Goal: Book appointment/travel/reservation

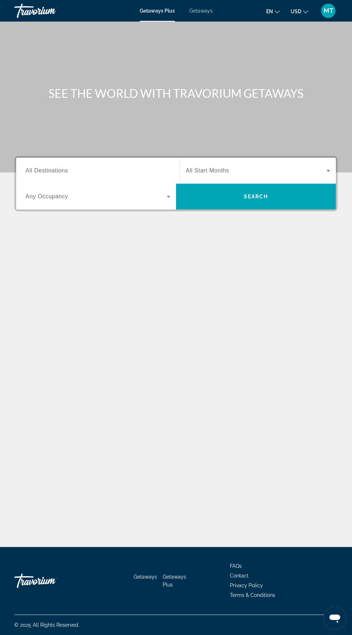
click at [203, 8] on span "Getaways" at bounding box center [200, 11] width 23 height 6
click at [87, 169] on input "Destination All Destinations" at bounding box center [98, 171] width 145 height 9
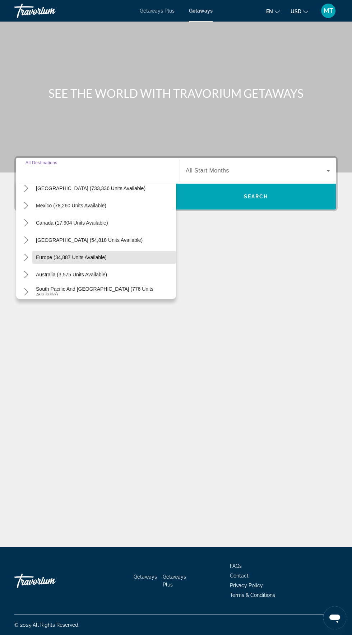
scroll to position [0, 0]
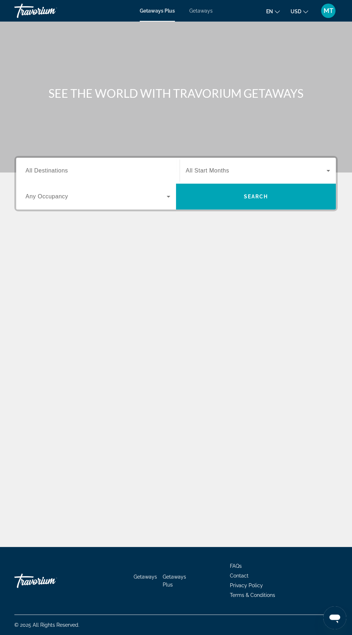
click at [207, 13] on span "Getaways" at bounding box center [200, 11] width 23 height 6
click at [109, 142] on input "Destination All Destinations" at bounding box center [98, 171] width 145 height 9
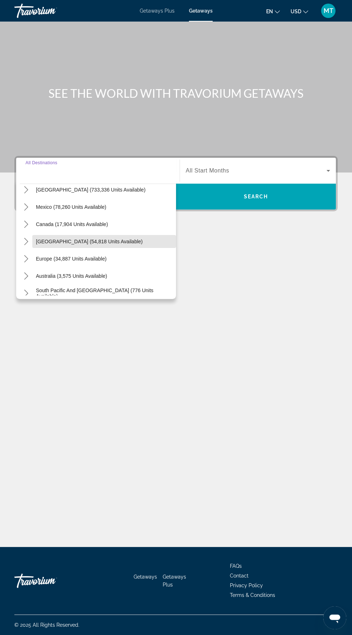
scroll to position [37, 0]
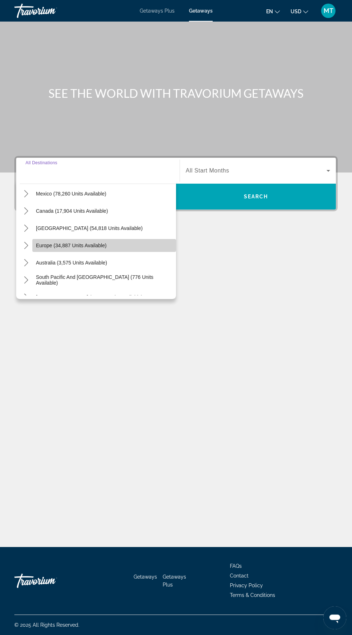
click at [100, 142] on span "Europe (34,887 units available)" at bounding box center [71, 245] width 71 height 6
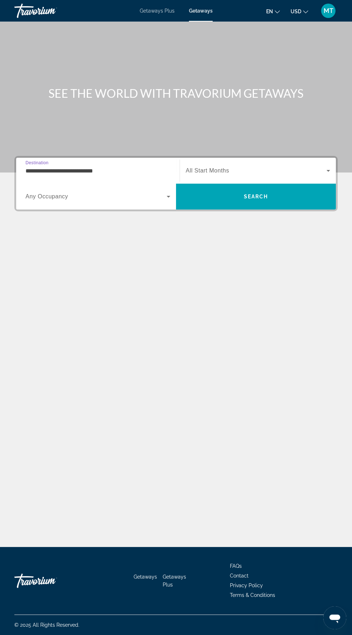
click at [132, 142] on input "**********" at bounding box center [98, 171] width 145 height 9
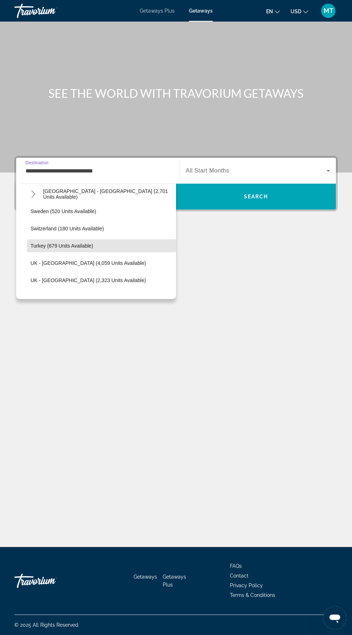
scroll to position [399, 0]
click at [93, 142] on span "Select destination: Turkey (679 units available)" at bounding box center [101, 244] width 149 height 17
type input "**********"
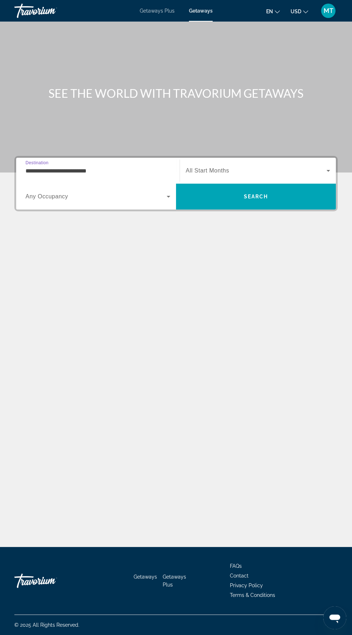
scroll to position [51, 0]
click at [142, 142] on span "Search widget" at bounding box center [96, 196] width 141 height 9
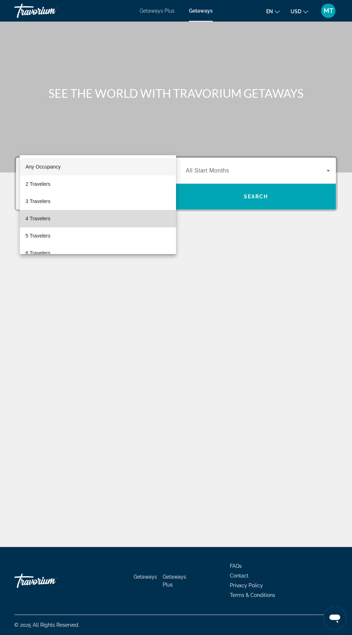
click at [57, 142] on mat-option "4 Travelers" at bounding box center [98, 218] width 156 height 17
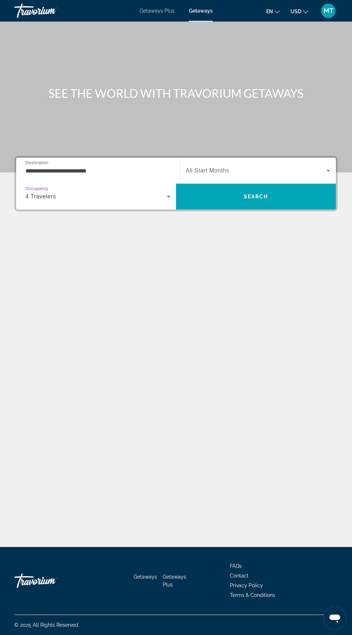
click at [308, 142] on span "Search widget" at bounding box center [256, 170] width 141 height 9
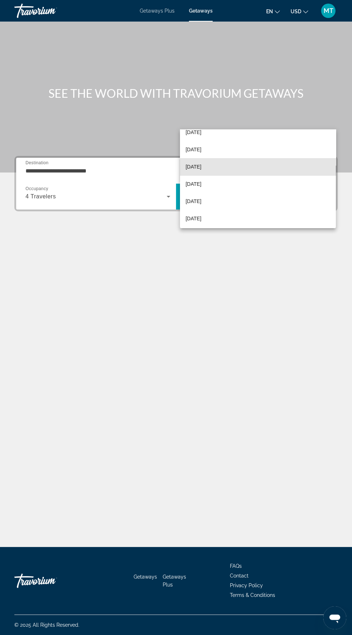
scroll to position [148, 0]
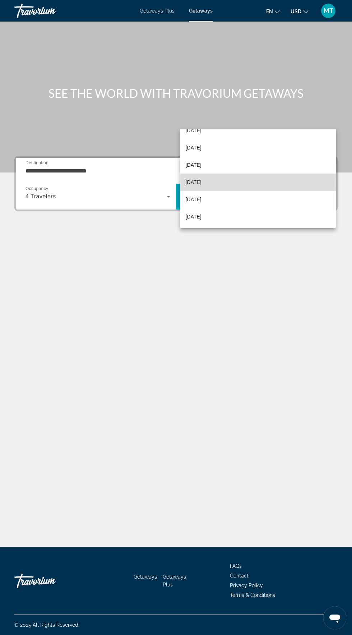
click at [232, 142] on mat-option "[DATE]" at bounding box center [258, 181] width 156 height 17
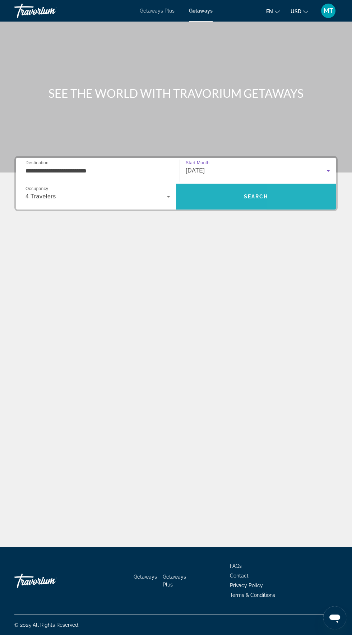
click at [285, 142] on span "Search" at bounding box center [256, 196] width 160 height 17
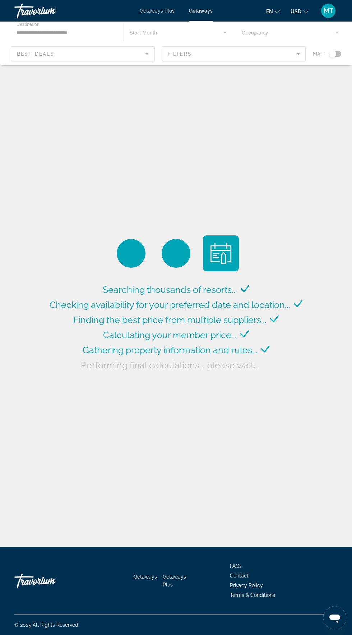
click at [340, 54] on div "Main content" at bounding box center [176, 43] width 352 height 43
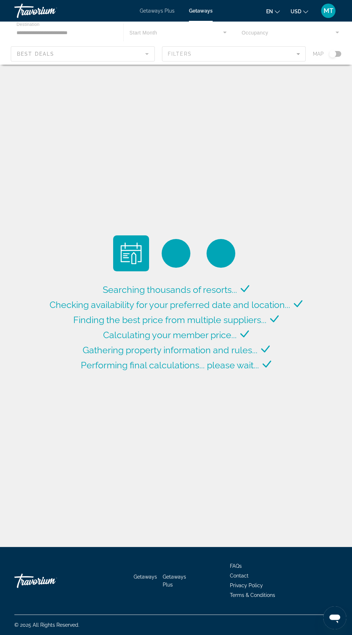
click at [332, 56] on div "Main content" at bounding box center [176, 43] width 352 height 43
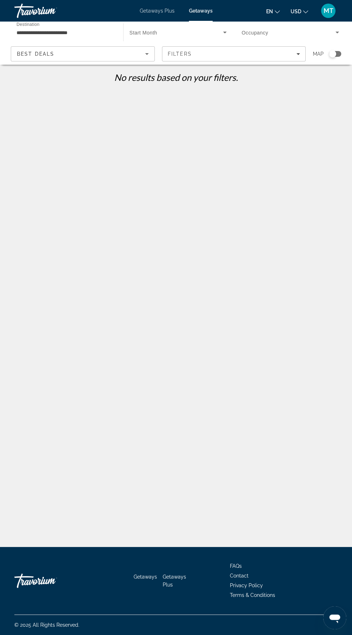
click at [334, 57] on div "Map" at bounding box center [327, 53] width 28 height 15
click at [340, 54] on div "Search widget" at bounding box center [335, 54] width 12 height 6
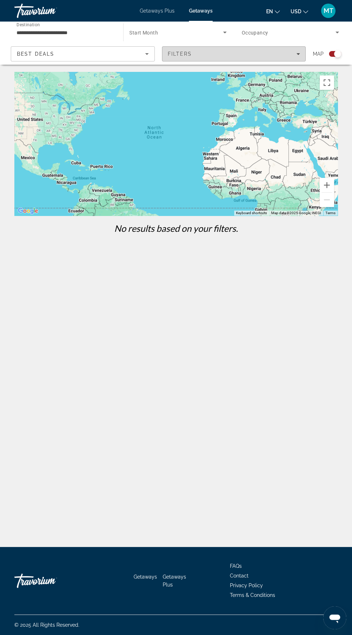
click at [290, 55] on div "Filters" at bounding box center [234, 54] width 133 height 6
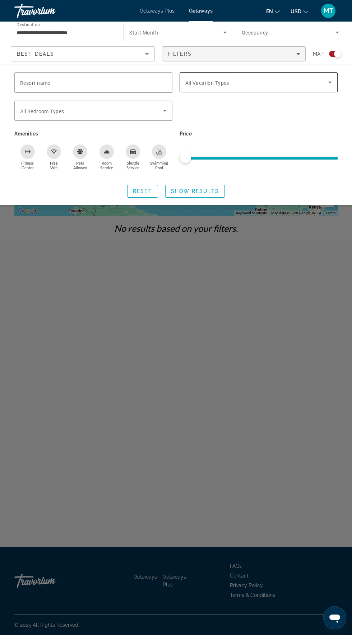
click at [318, 83] on span "Search widget" at bounding box center [256, 82] width 143 height 9
click at [298, 54] on icon "Filters" at bounding box center [298, 54] width 4 height 2
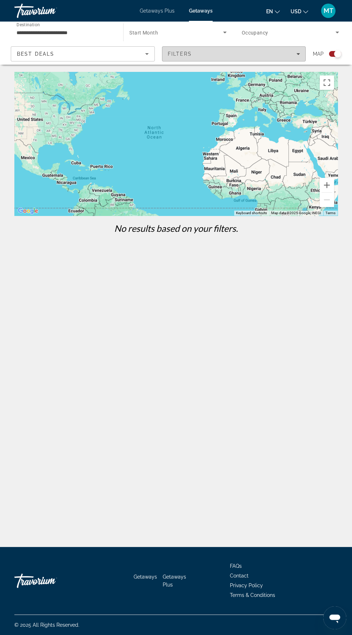
click at [284, 55] on div "Filters" at bounding box center [234, 54] width 133 height 6
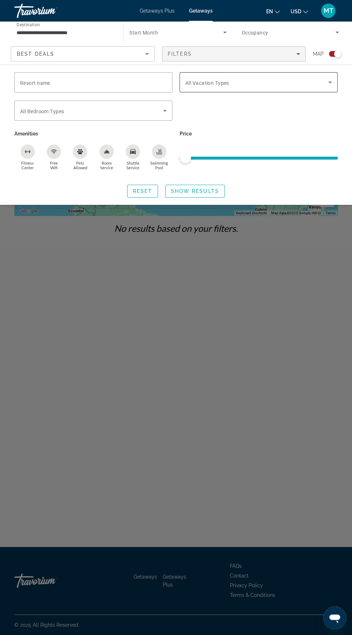
click at [322, 79] on span "Search widget" at bounding box center [256, 82] width 143 height 9
click at [332, 78] on icon "Search widget" at bounding box center [330, 82] width 9 height 9
click at [331, 84] on icon "Search widget" at bounding box center [330, 82] width 9 height 9
click at [259, 142] on div "Search widget" at bounding box center [176, 371] width 352 height 527
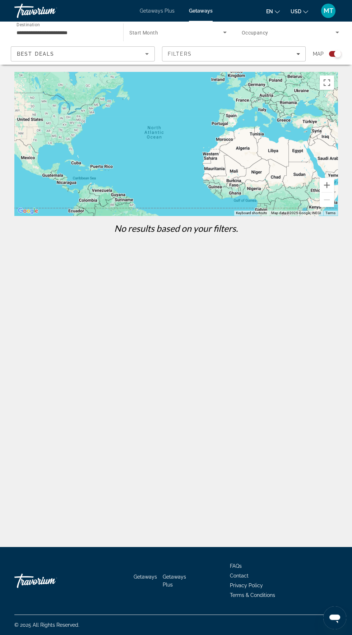
click at [257, 142] on div "**********" at bounding box center [176, 345] width 352 height 547
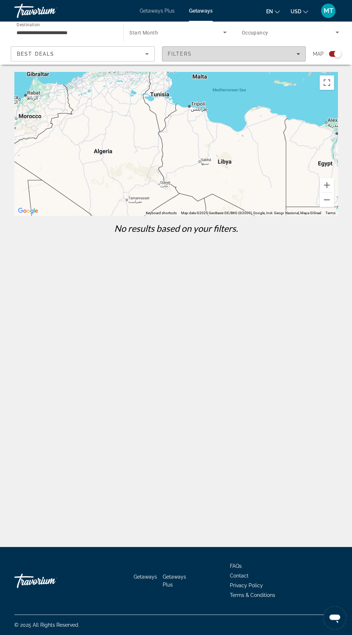
click at [298, 54] on icon "Filters" at bounding box center [298, 54] width 4 height 2
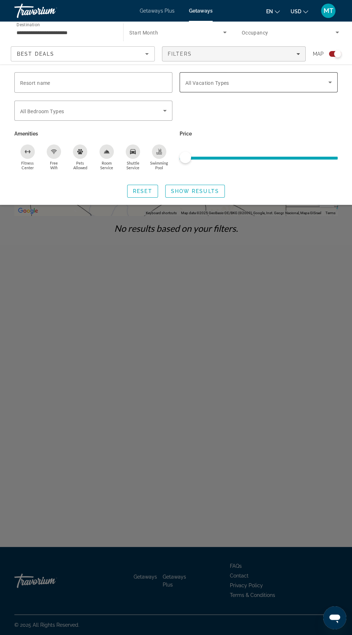
click at [284, 81] on span "Search widget" at bounding box center [256, 82] width 143 height 9
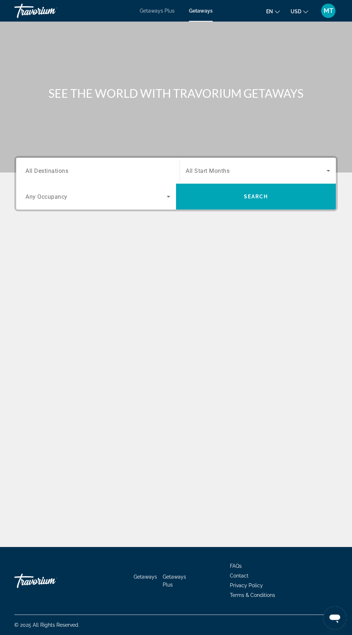
click at [109, 142] on input "Destination All Destinations" at bounding box center [98, 171] width 145 height 9
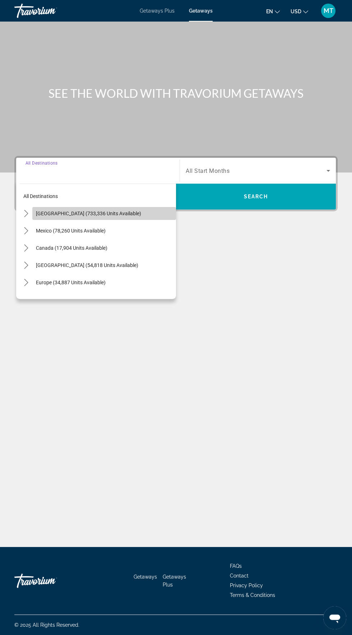
click at [114, 142] on span "[GEOGRAPHIC_DATA] (733,336 units available)" at bounding box center [88, 213] width 105 height 6
type input "**********"
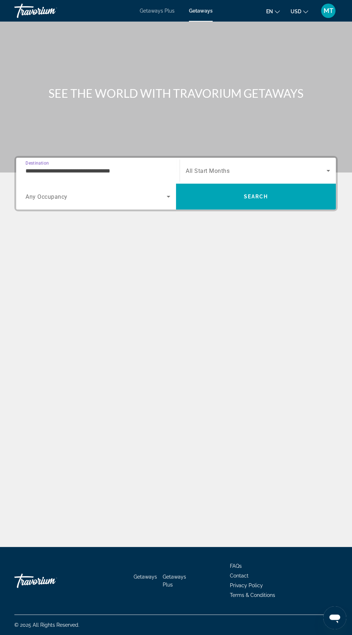
click at [131, 142] on input "**********" at bounding box center [98, 171] width 145 height 9
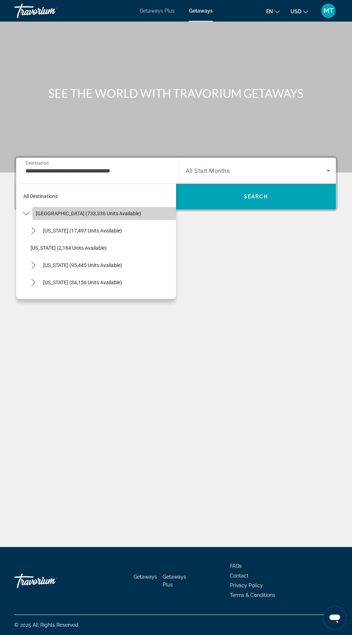
click at [121, 142] on span "Select destination: United States (733,336 units available)" at bounding box center [104, 213] width 144 height 17
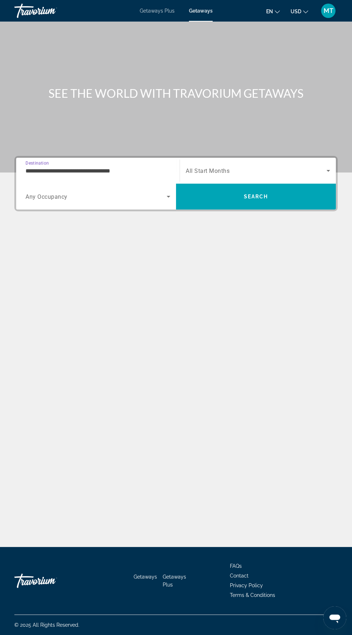
click at [136, 142] on input "**********" at bounding box center [98, 171] width 145 height 9
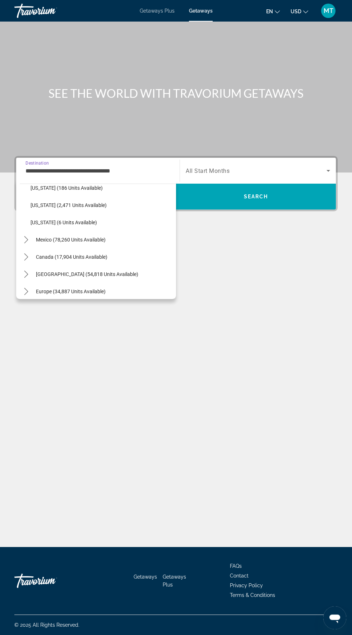
scroll to position [892, 0]
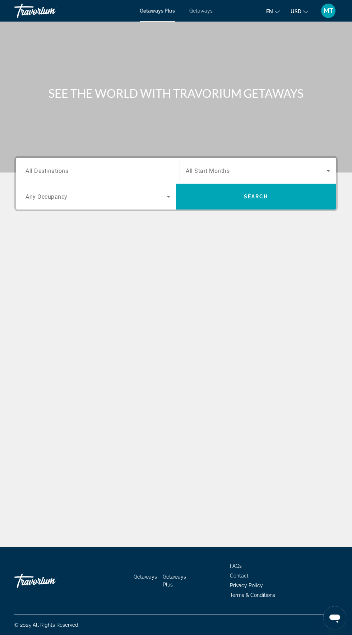
click at [106, 142] on input "Destination All Destinations" at bounding box center [98, 171] width 145 height 9
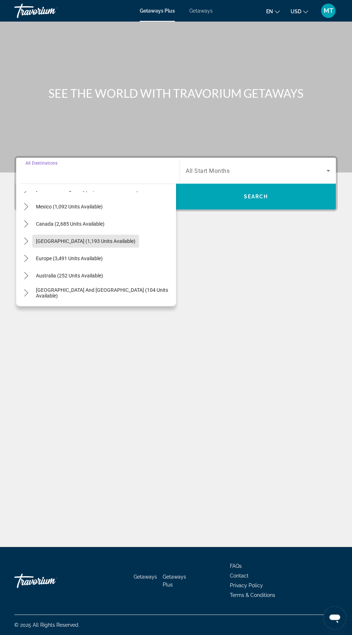
scroll to position [50, 0]
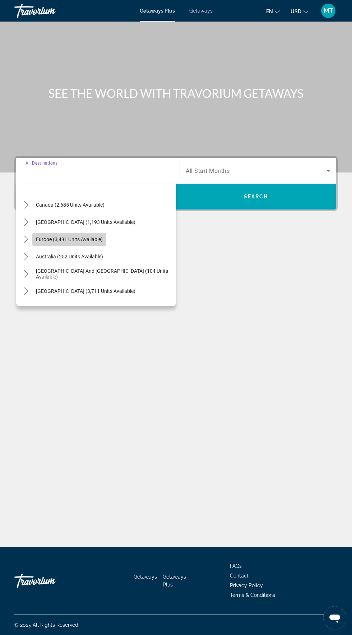
click at [102, 142] on span "Europe (3,491 units available)" at bounding box center [69, 239] width 67 height 6
type input "**********"
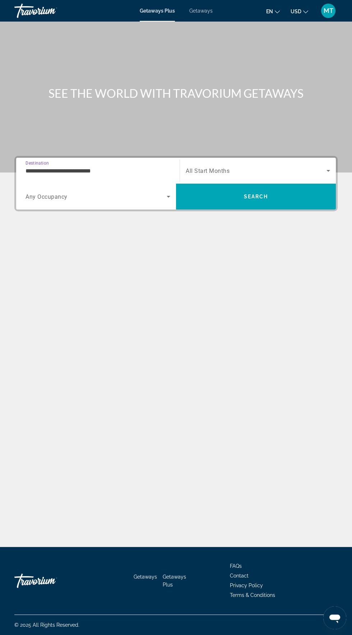
click at [146, 142] on span "Search widget" at bounding box center [96, 196] width 141 height 9
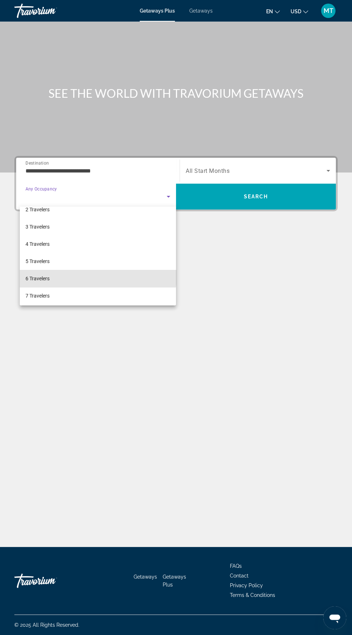
scroll to position [26, 0]
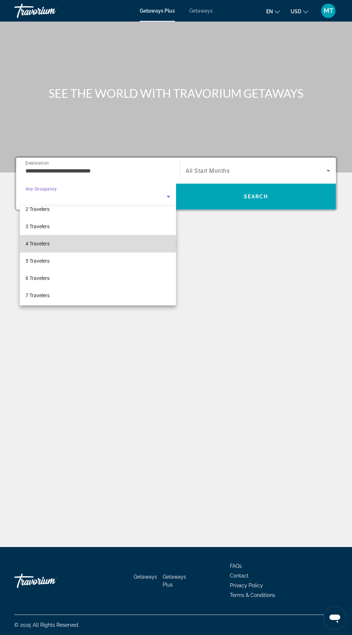
click at [60, 142] on mat-option "4 Travelers" at bounding box center [98, 243] width 156 height 17
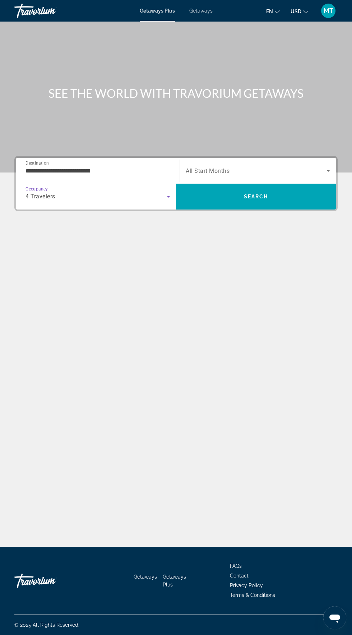
click at [299, 142] on span "Search widget" at bounding box center [256, 170] width 141 height 9
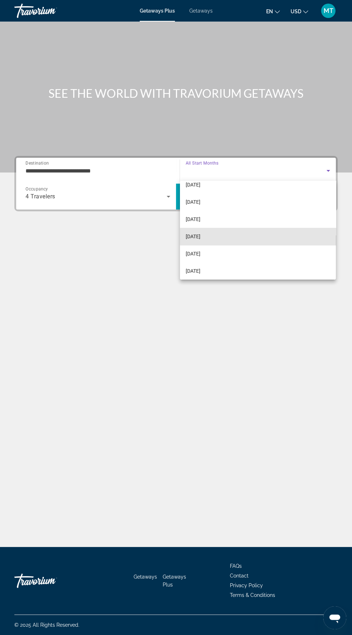
scroll to position [148, 0]
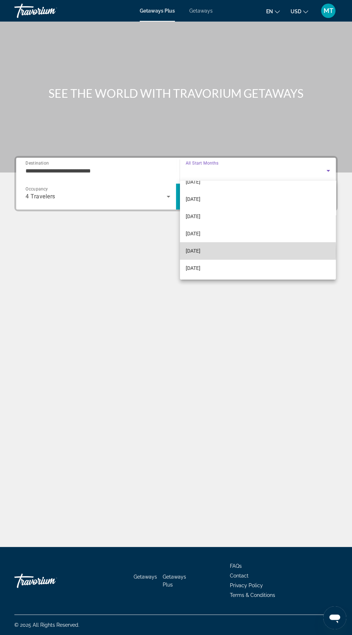
click at [242, 142] on mat-option "[DATE]" at bounding box center [258, 250] width 156 height 17
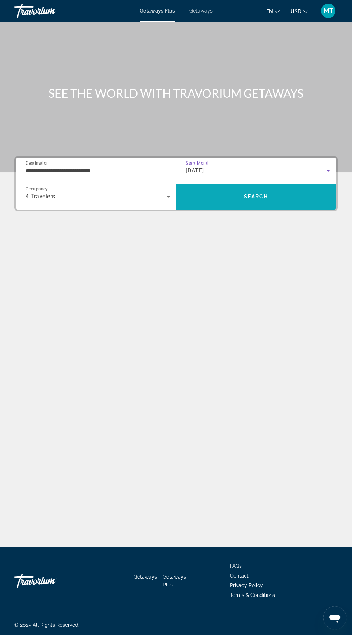
click at [295, 142] on span "Search" at bounding box center [256, 196] width 160 height 17
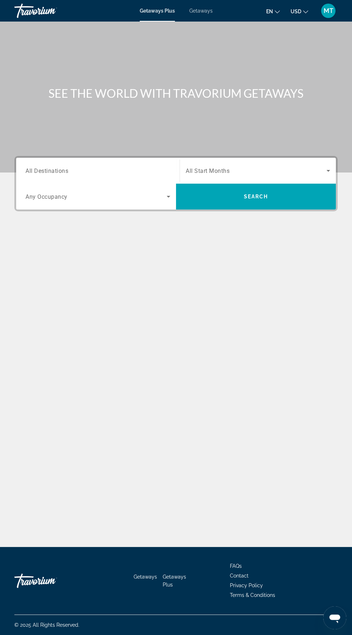
click at [128, 142] on input "Destination All Destinations" at bounding box center [98, 171] width 145 height 9
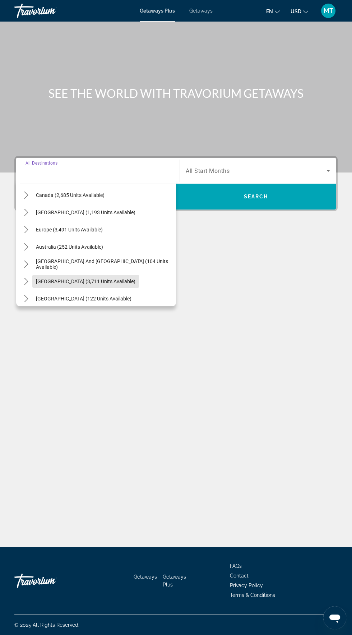
scroll to position [55, 0]
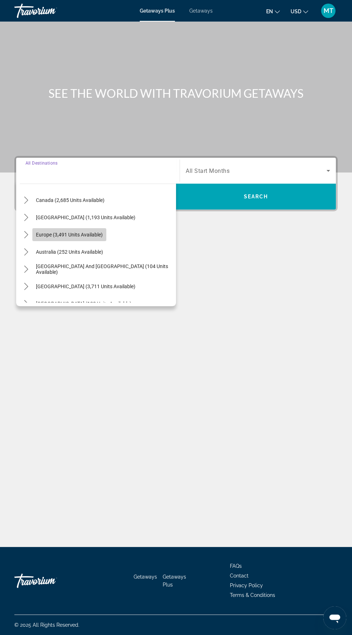
click at [96, 142] on span "Europe (3,491 units available)" at bounding box center [69, 235] width 67 height 6
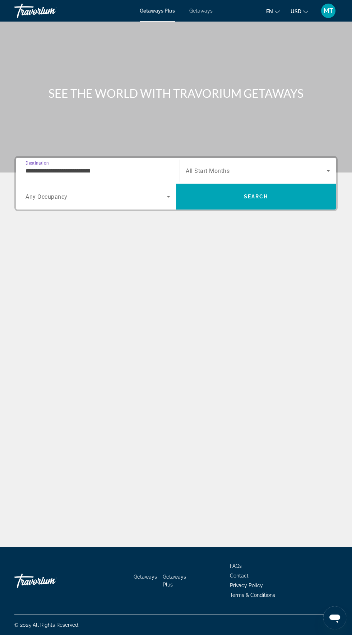
click at [139, 142] on input "**********" at bounding box center [98, 171] width 145 height 9
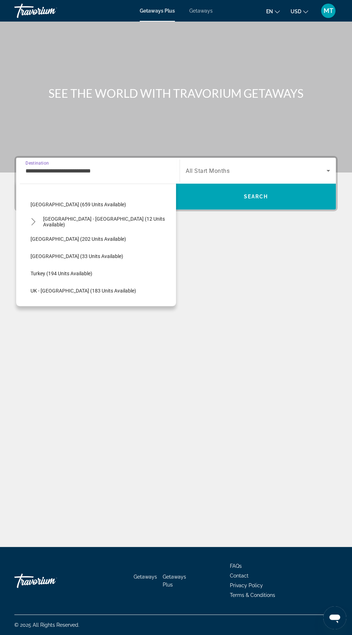
scroll to position [328, 0]
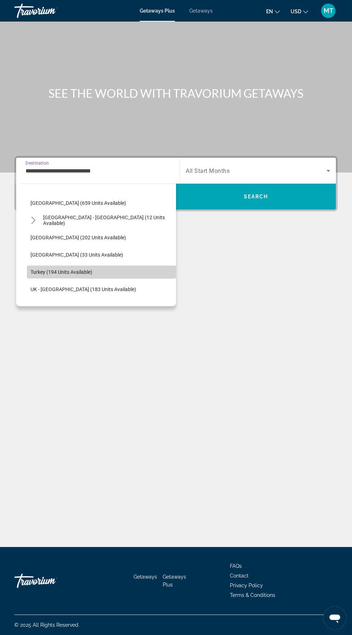
click at [83, 142] on span "Turkey (194 units available)" at bounding box center [62, 272] width 62 height 6
type input "**********"
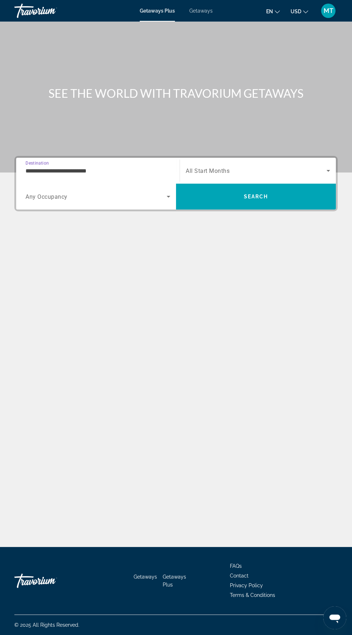
click at [134, 142] on span "Search widget" at bounding box center [96, 196] width 141 height 9
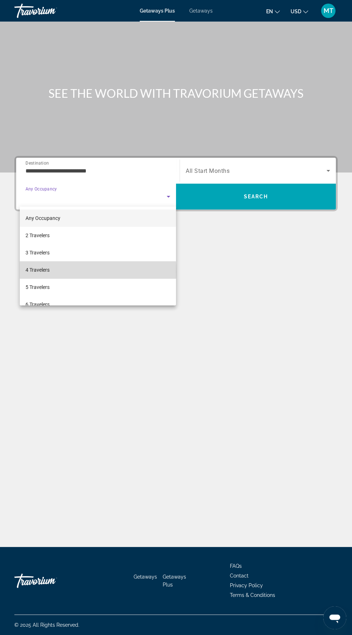
click at [55, 142] on mat-option "4 Travelers" at bounding box center [98, 269] width 156 height 17
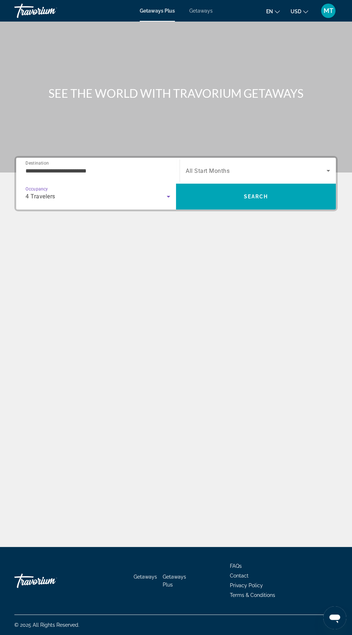
click at [292, 142] on span "Search widget" at bounding box center [256, 170] width 141 height 9
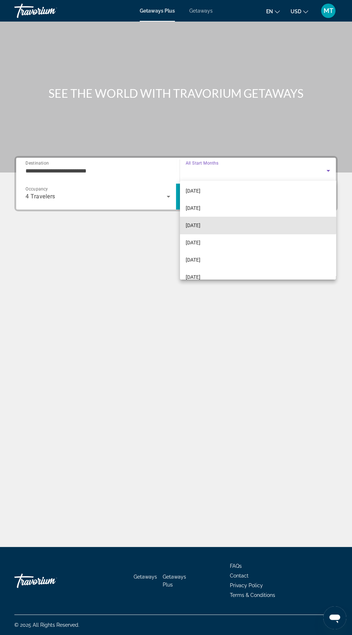
scroll to position [88, 0]
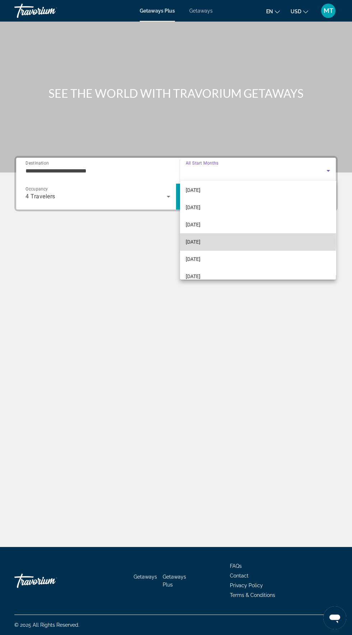
click at [216, 142] on mat-option "[DATE]" at bounding box center [258, 241] width 156 height 17
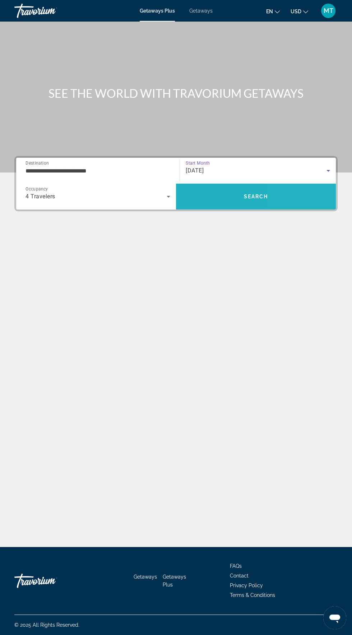
click at [292, 142] on span "Search" at bounding box center [256, 196] width 160 height 17
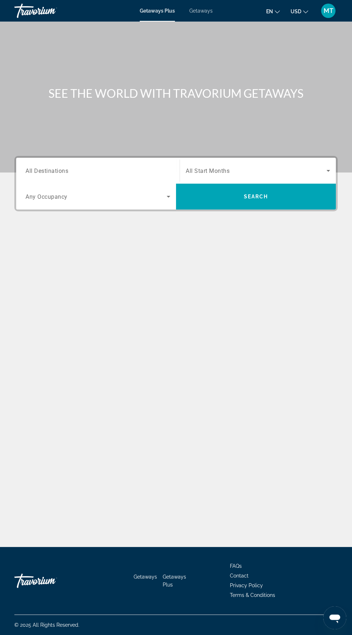
click at [209, 10] on span "Getaways" at bounding box center [200, 11] width 23 height 6
click at [98, 142] on input "Destination All Destinations" at bounding box center [98, 171] width 145 height 9
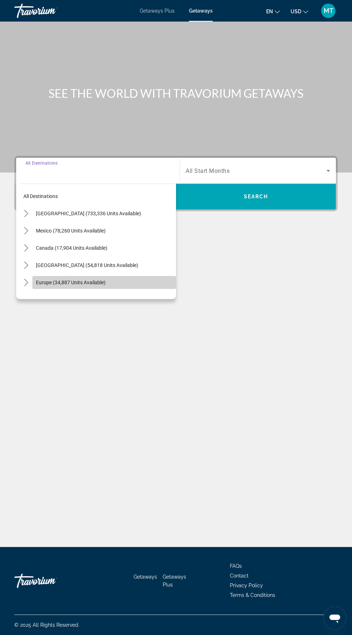
click at [97, 142] on span "Europe (34,887 units available)" at bounding box center [71, 282] width 70 height 6
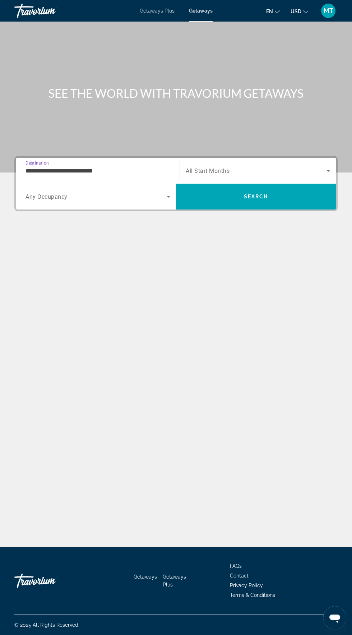
click at [143, 142] on input "**********" at bounding box center [98, 171] width 145 height 9
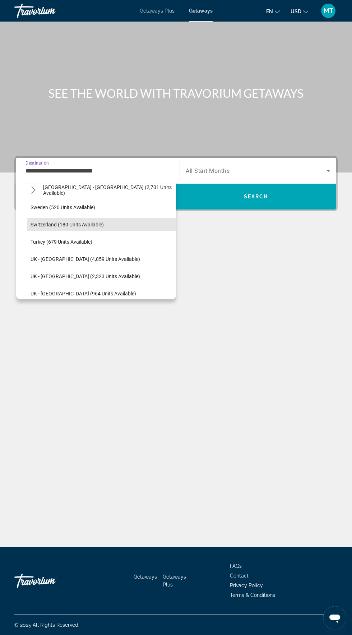
scroll to position [406, 0]
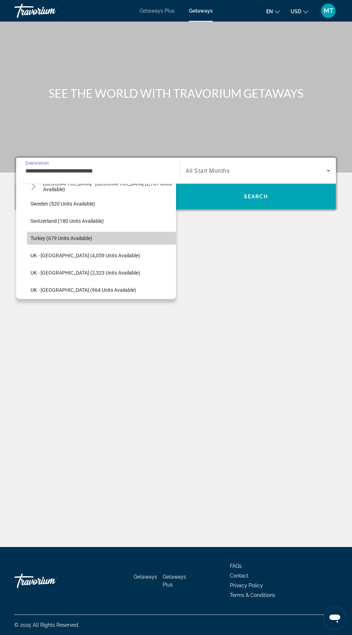
click at [85, 142] on span "Turkey (679 units available)" at bounding box center [62, 238] width 62 height 6
type input "**********"
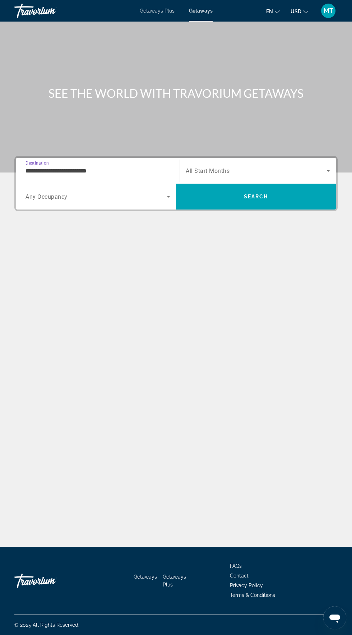
click at [149, 142] on span "Search widget" at bounding box center [96, 196] width 141 height 9
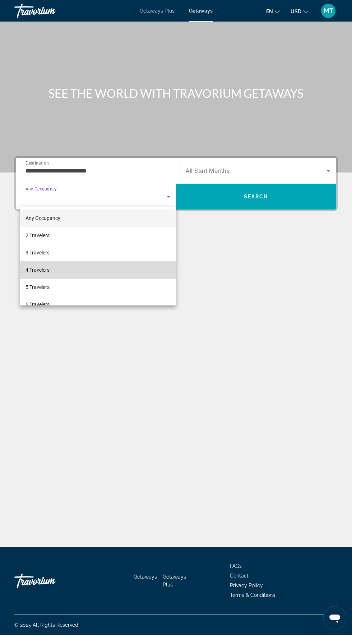
click at [52, 142] on mat-option "4 Travelers" at bounding box center [98, 269] width 156 height 17
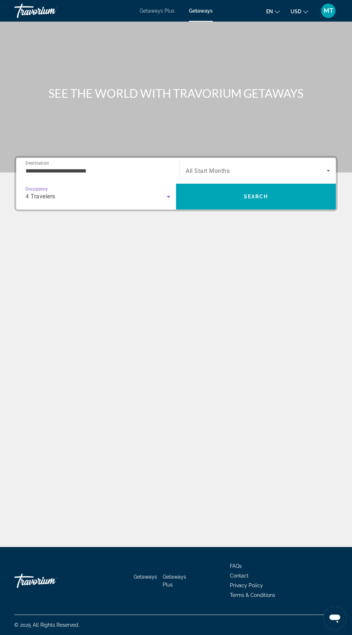
click at [270, 142] on span "Search widget" at bounding box center [256, 170] width 141 height 9
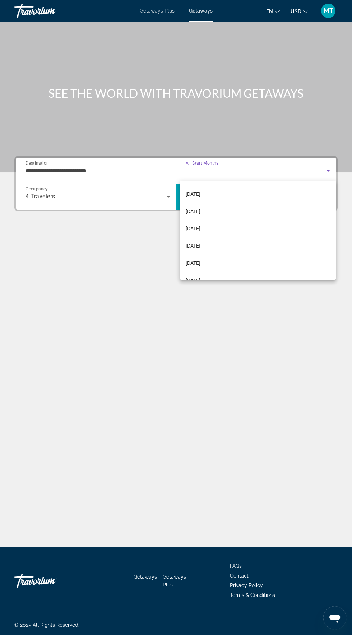
scroll to position [102, 0]
click at [222, 142] on mat-option "[DATE]" at bounding box center [258, 227] width 156 height 17
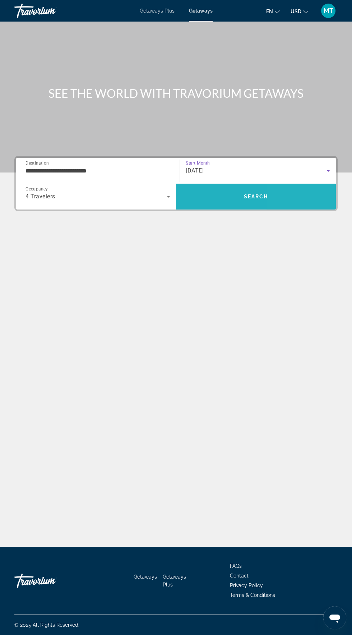
click at [293, 142] on span "Search" at bounding box center [256, 196] width 160 height 17
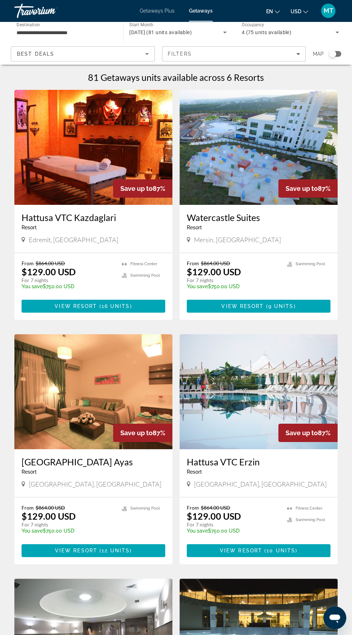
click at [335, 55] on div "Search widget" at bounding box center [332, 53] width 7 height 7
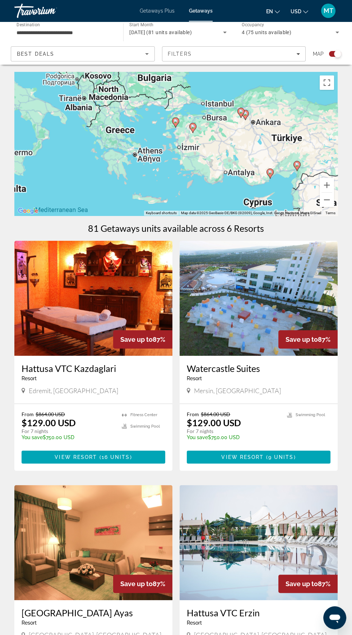
click at [176, 111] on div "To activate drag with keyboard, press Alt + Enter. Once in keyboard drag state,…" at bounding box center [175, 144] width 323 height 144
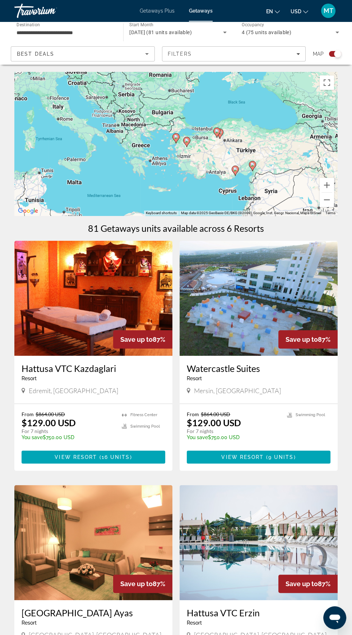
type input "**********"
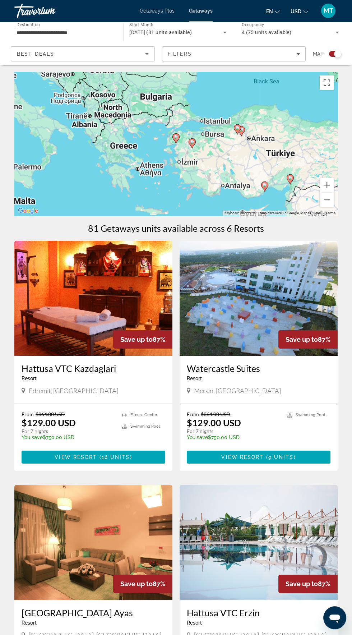
click at [172, 134] on gmp-advanced-marker "Main content" at bounding box center [175, 138] width 7 height 11
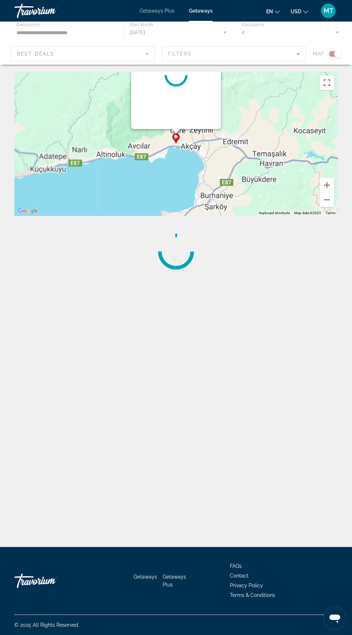
click at [173, 133] on div "Main content" at bounding box center [176, 131] width 9 height 4
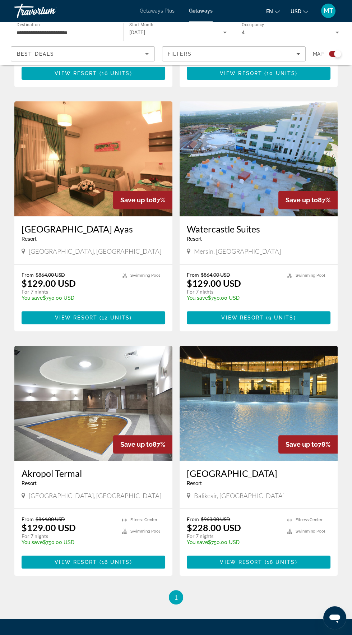
scroll to position [396, 0]
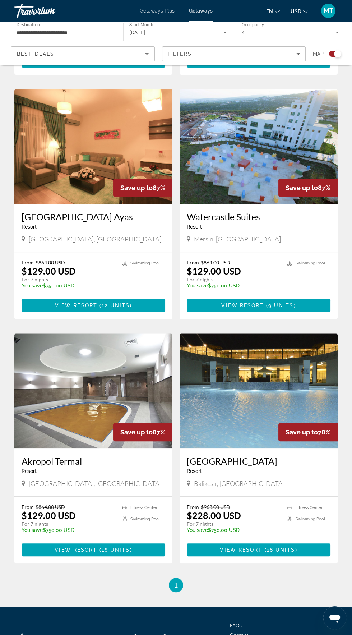
click at [72, 142] on h3 "Akropol Termal" at bounding box center [94, 460] width 144 height 11
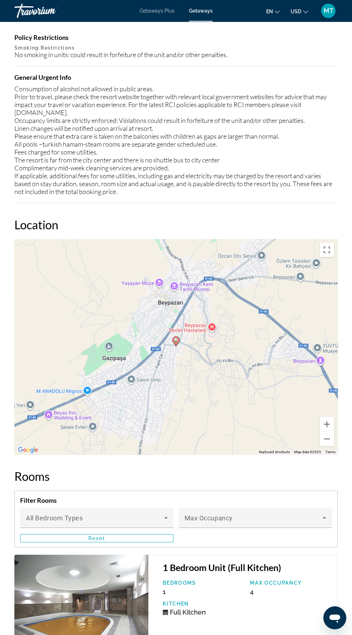
scroll to position [941, 0]
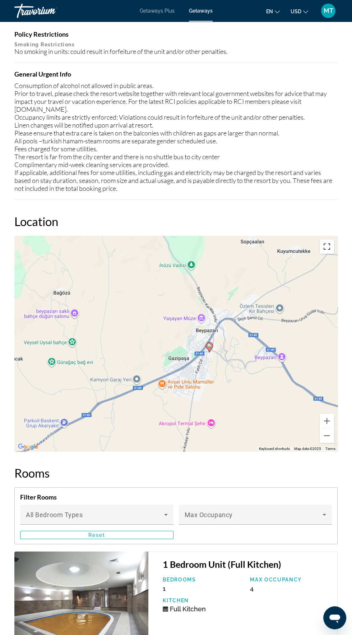
click at [330, 142] on button "Toggle fullscreen view" at bounding box center [327, 246] width 14 height 14
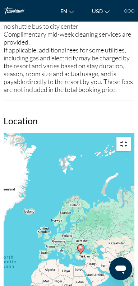
click at [124, 137] on button "Toggle fullscreen view" at bounding box center [123, 144] width 14 height 14
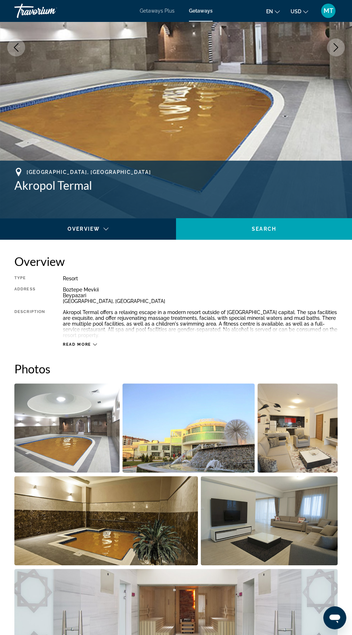
scroll to position [0, 0]
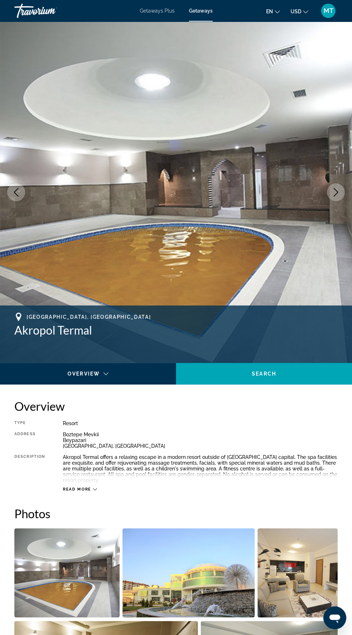
click at [328, 142] on button "Next image" at bounding box center [336, 192] width 18 height 18
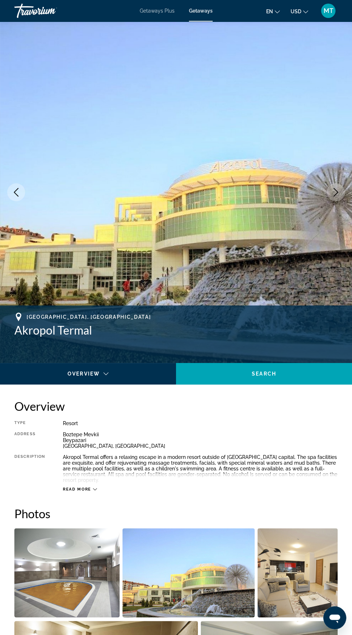
click at [342, 142] on button "Next image" at bounding box center [336, 192] width 18 height 18
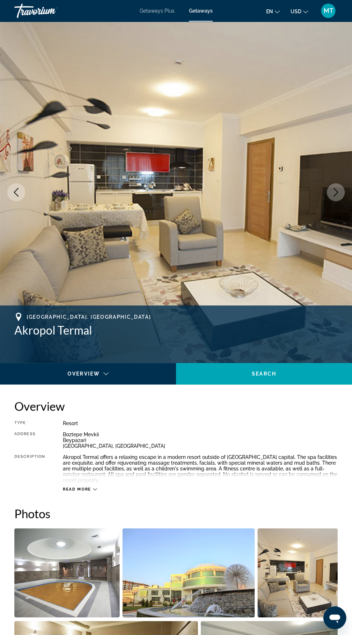
click at [339, 142] on button "Next image" at bounding box center [336, 192] width 18 height 18
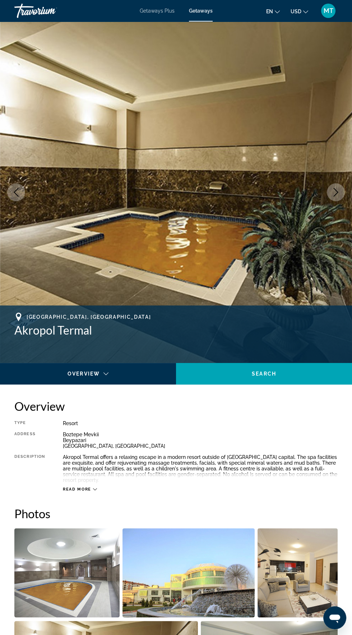
click at [337, 142] on icon "Next image" at bounding box center [336, 192] width 9 height 9
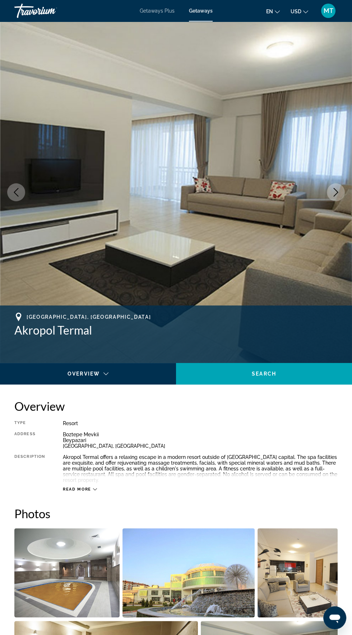
click at [339, 142] on icon "Next image" at bounding box center [336, 192] width 9 height 9
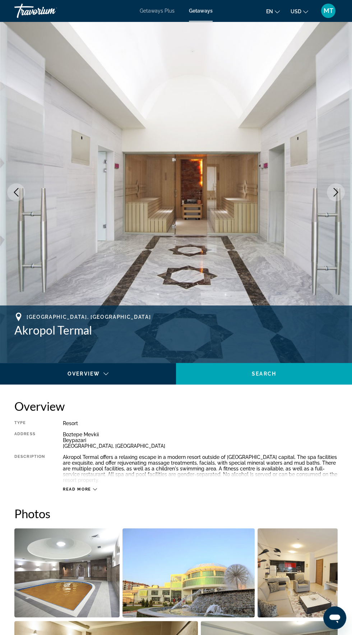
click at [339, 142] on icon "Next image" at bounding box center [336, 192] width 9 height 9
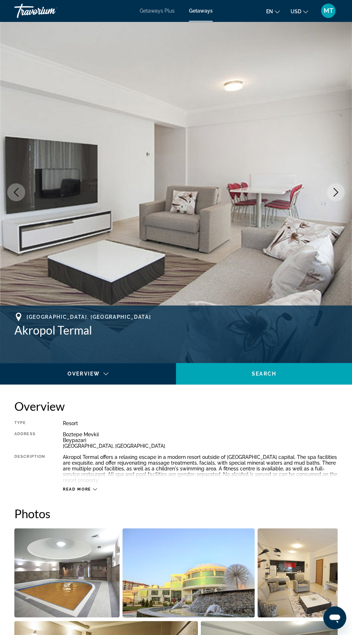
click at [343, 142] on button "Next image" at bounding box center [336, 192] width 18 height 18
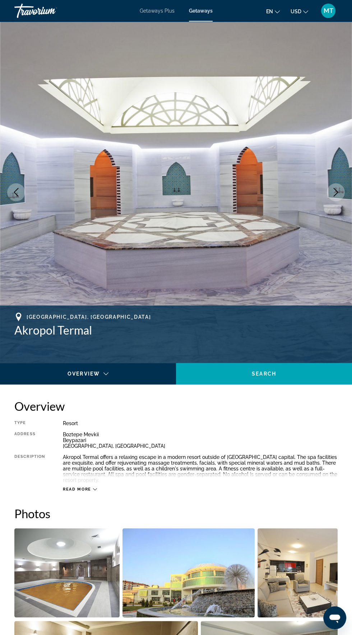
click at [339, 142] on icon "Next image" at bounding box center [336, 192] width 9 height 9
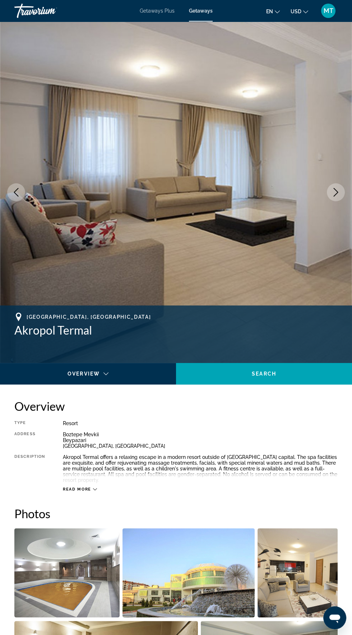
click at [346, 142] on img "Main content" at bounding box center [176, 192] width 352 height 341
click at [345, 142] on img "Main content" at bounding box center [176, 192] width 352 height 341
click at [334, 142] on icon "Next image" at bounding box center [336, 192] width 9 height 9
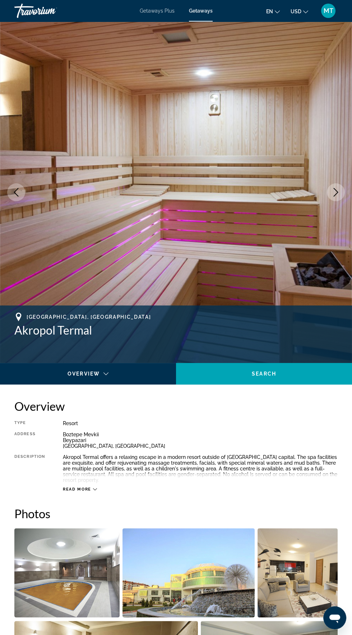
click at [342, 142] on button "Next image" at bounding box center [336, 192] width 18 height 18
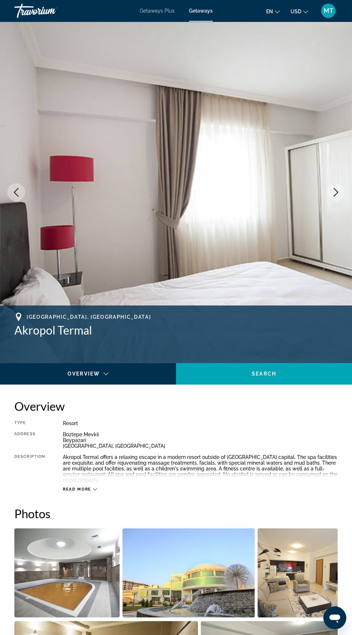
click at [346, 142] on img "Main content" at bounding box center [176, 192] width 352 height 341
click at [338, 142] on icon "Next image" at bounding box center [336, 192] width 9 height 9
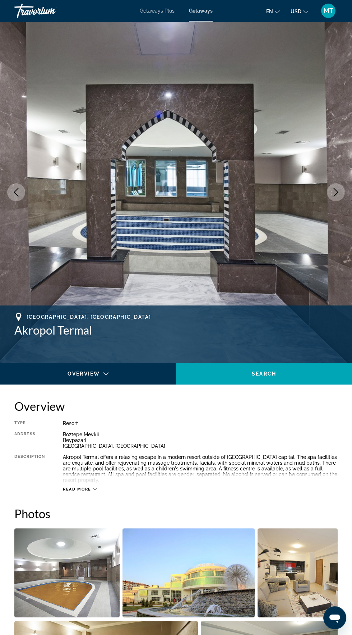
click at [334, 142] on icon "Next image" at bounding box center [336, 192] width 9 height 9
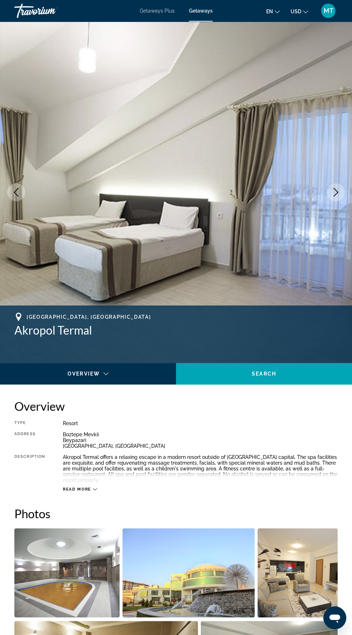
click at [337, 142] on button "Next image" at bounding box center [336, 192] width 18 height 18
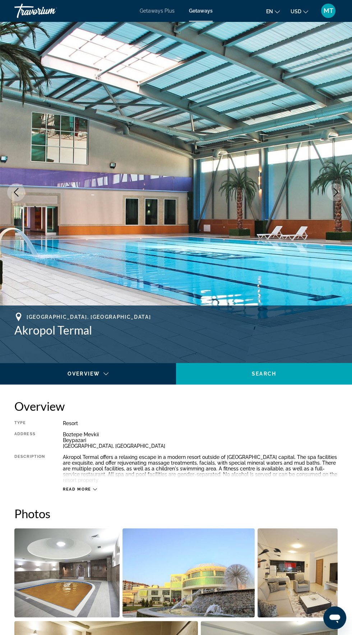
click at [342, 142] on button "Next image" at bounding box center [336, 192] width 18 height 18
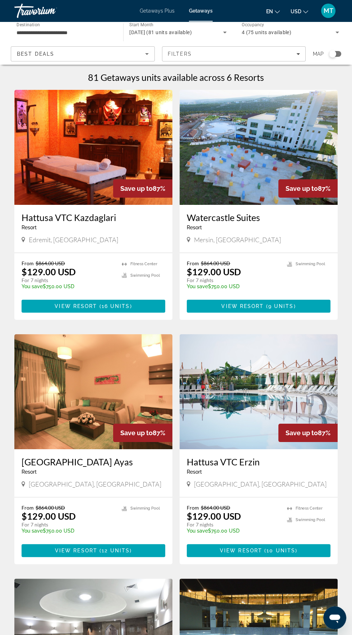
click at [338, 55] on div "Search widget" at bounding box center [335, 54] width 12 height 6
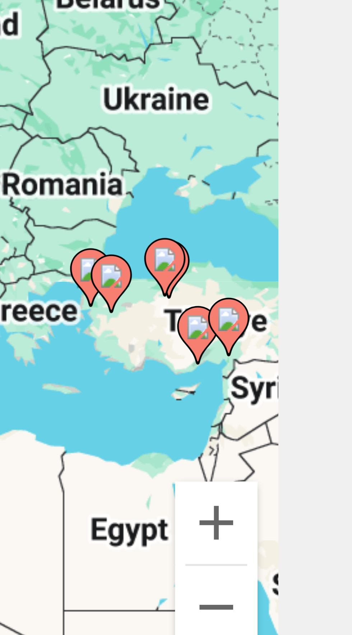
click at [318, 141] on div "To activate drag with keyboard, press Alt + Enter. Once in keyboard drag state,…" at bounding box center [175, 144] width 323 height 144
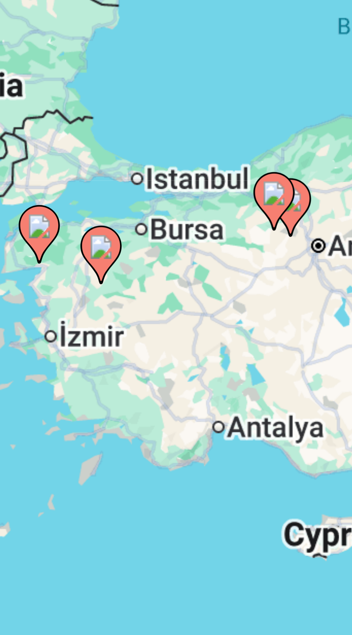
type input "**********"
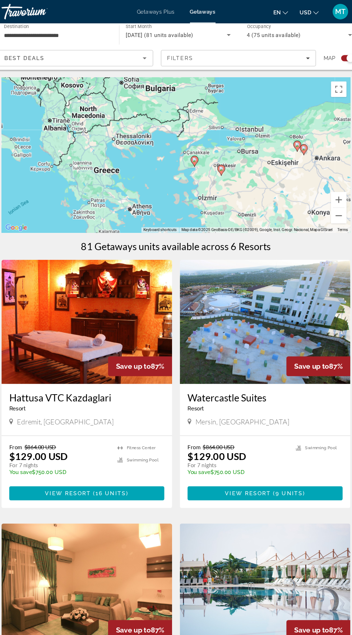
click at [192, 142] on div "To activate drag with keyboard, press Alt + Enter. Once in keyboard drag state,…" at bounding box center [175, 144] width 323 height 144
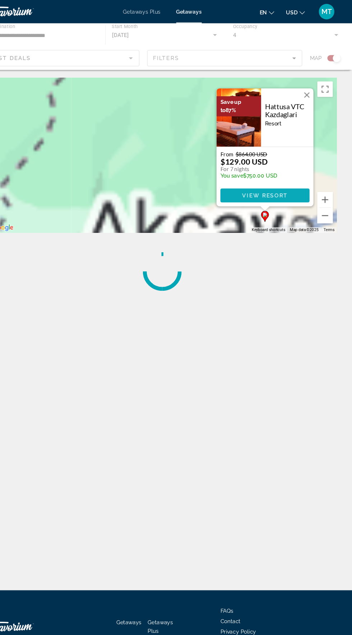
click at [249, 142] on span "Main content" at bounding box center [271, 180] width 83 height 17
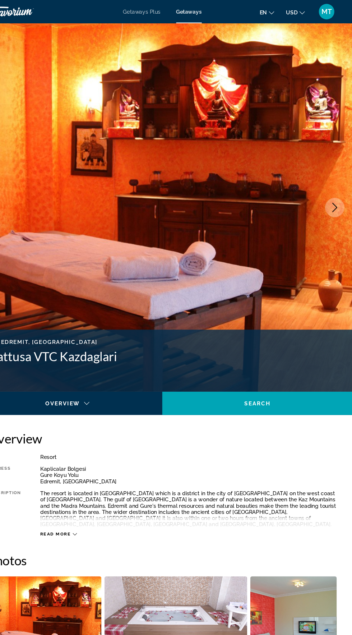
click at [333, 142] on button "Next image" at bounding box center [336, 192] width 18 height 18
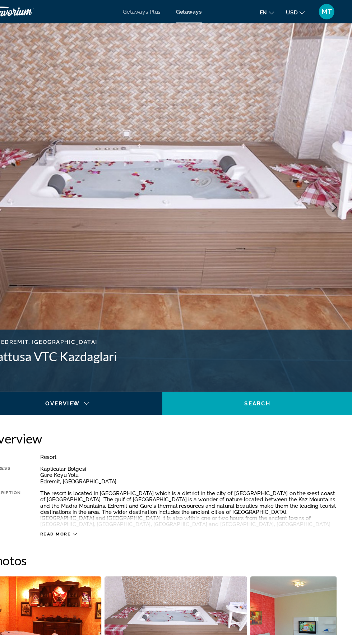
click at [338, 142] on icon "Next image" at bounding box center [336, 192] width 9 height 9
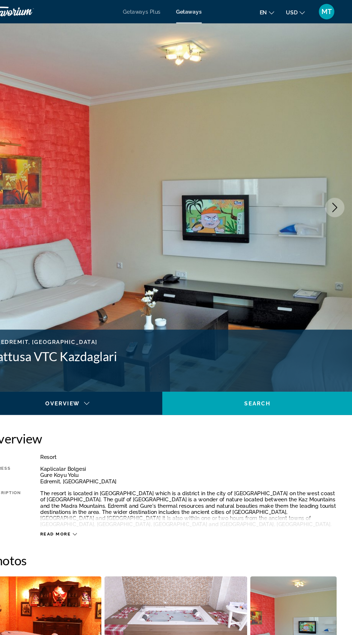
click at [338, 142] on button "Next image" at bounding box center [336, 192] width 18 height 18
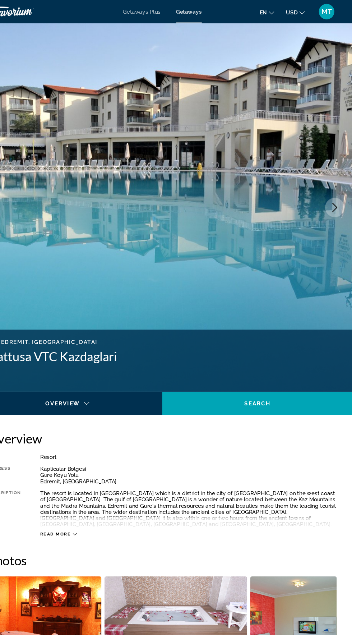
click at [340, 142] on button "Next image" at bounding box center [336, 192] width 18 height 18
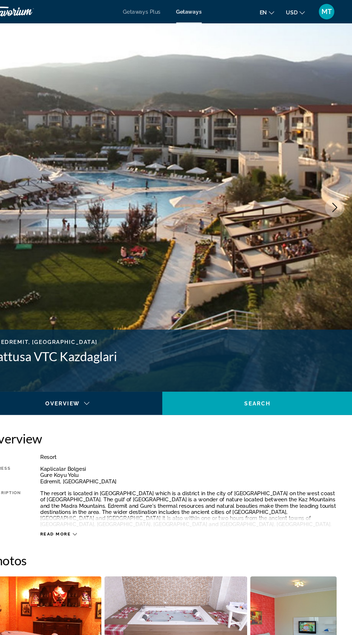
click at [340, 142] on icon "Next image" at bounding box center [336, 192] width 9 height 9
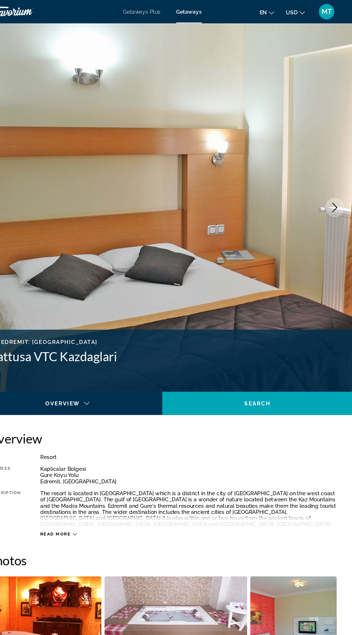
click at [343, 142] on button "Next image" at bounding box center [336, 192] width 18 height 18
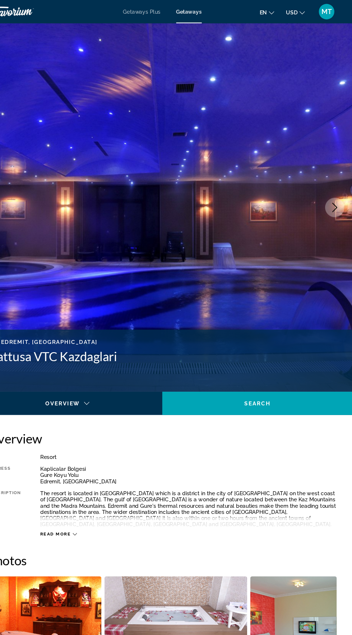
click at [336, 142] on icon "Next image" at bounding box center [336, 192] width 9 height 9
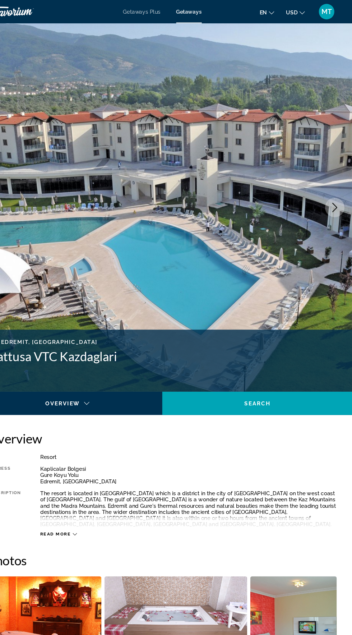
click at [330, 142] on button "Next image" at bounding box center [336, 192] width 18 height 18
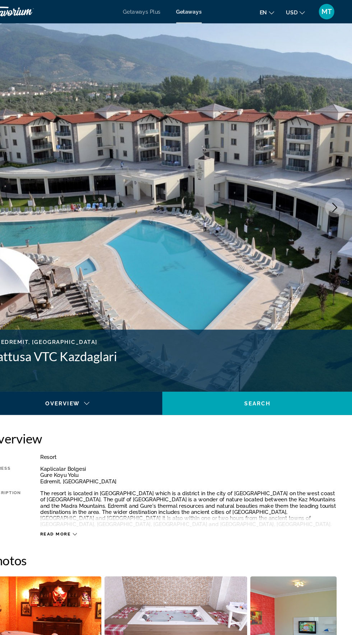
click at [329, 142] on button "Next image" at bounding box center [336, 192] width 18 height 18
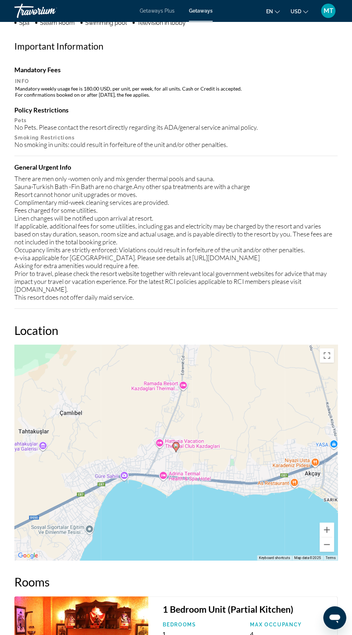
scroll to position [945, 0]
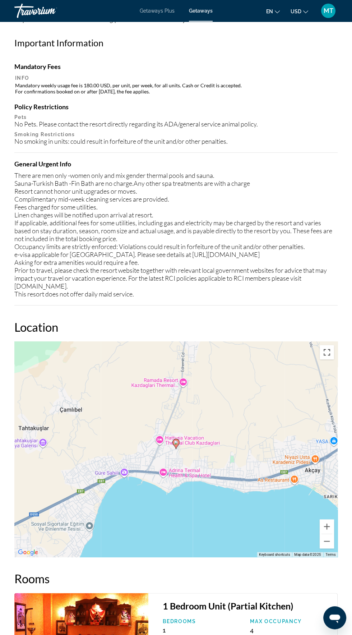
click at [330, 142] on button "Toggle fullscreen view" at bounding box center [327, 352] width 14 height 14
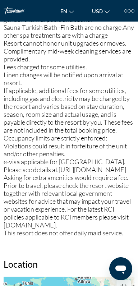
click at [126, 142] on button "Toggle fullscreen view" at bounding box center [123, 287] width 14 height 14
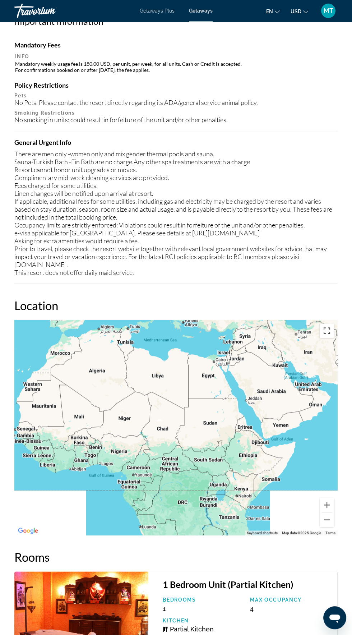
scroll to position [992, 0]
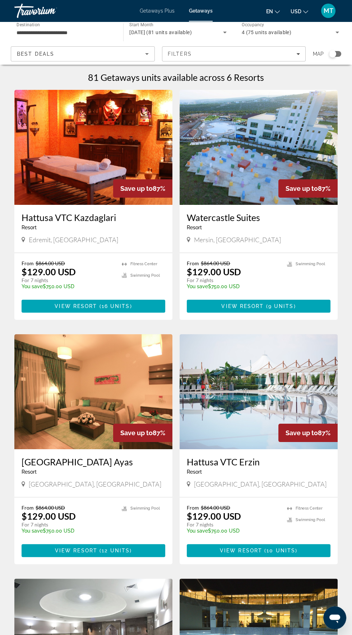
click at [332, 56] on div "Search widget" at bounding box center [332, 53] width 7 height 7
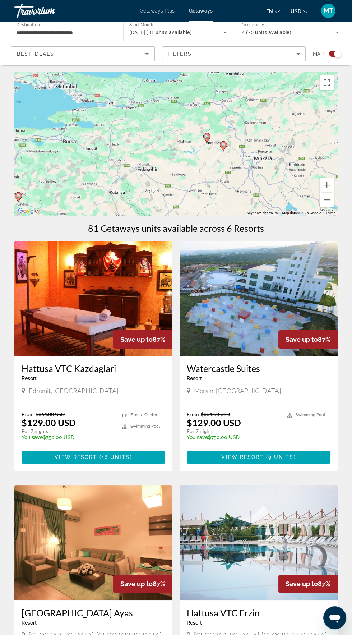
click at [221, 136] on div "To activate drag with keyboard, press Alt + Enter. Once in keyboard drag state,…" at bounding box center [175, 144] width 323 height 144
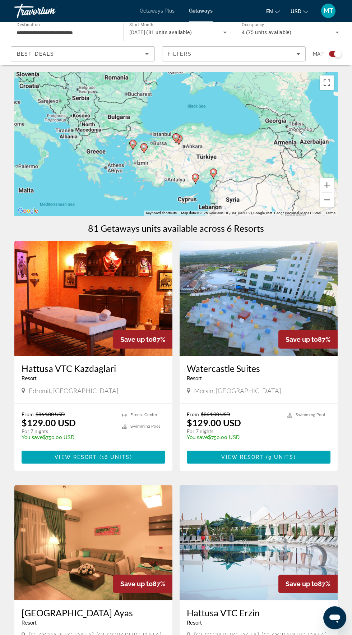
type input "**********"
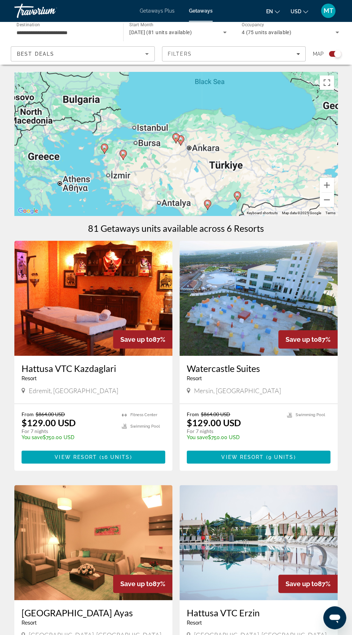
click at [177, 135] on image "Main content" at bounding box center [176, 137] width 4 height 4
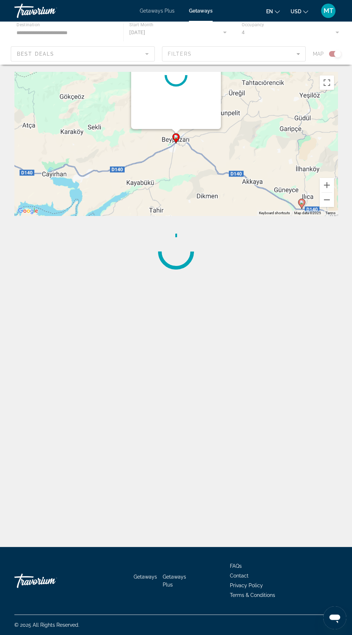
click at [179, 137] on gmp-advanced-marker "Main content" at bounding box center [175, 138] width 7 height 11
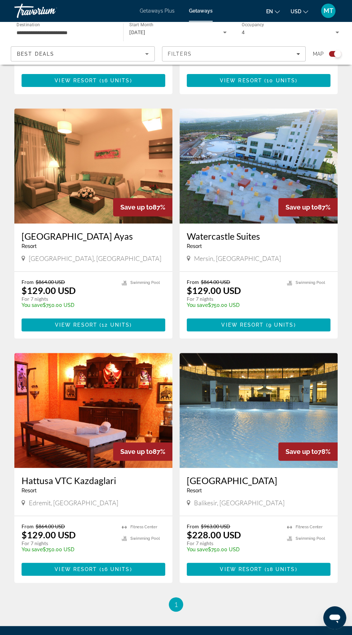
scroll to position [377, 0]
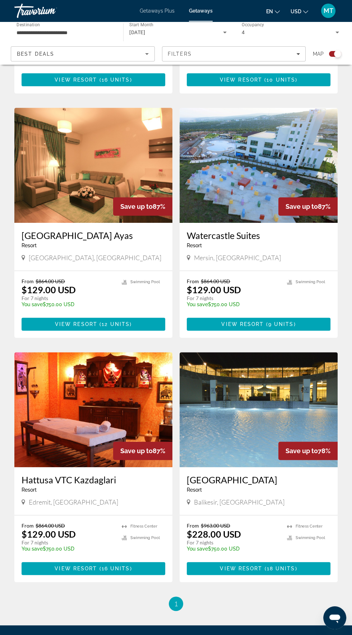
click at [258, 142] on h3 "[GEOGRAPHIC_DATA]" at bounding box center [259, 479] width 144 height 11
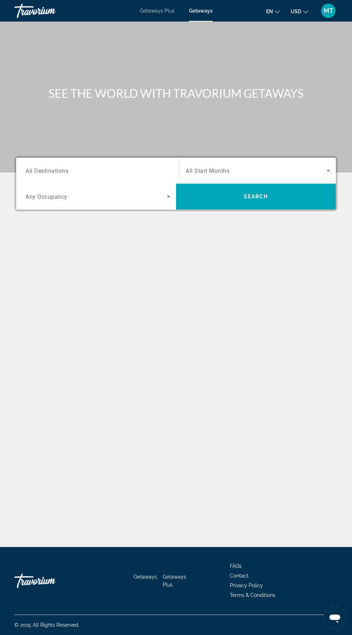
click at [94, 142] on input "Destination All Destinations" at bounding box center [98, 171] width 145 height 9
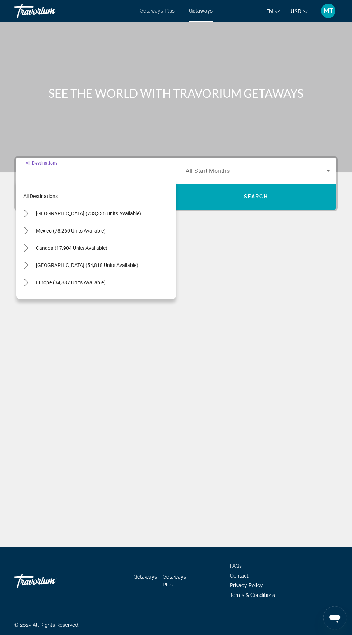
scroll to position [51, 0]
click at [83, 142] on span "Europe (34,887 units available)" at bounding box center [71, 282] width 70 height 6
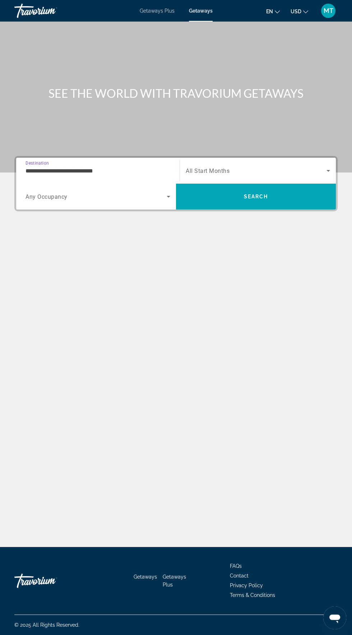
click at [101, 142] on span "Search widget" at bounding box center [96, 196] width 141 height 9
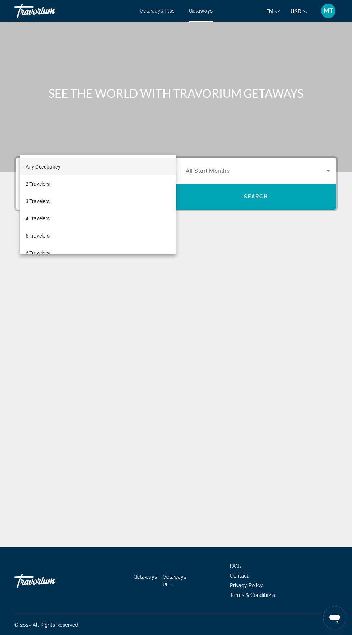
click at [127, 122] on div at bounding box center [176, 317] width 352 height 635
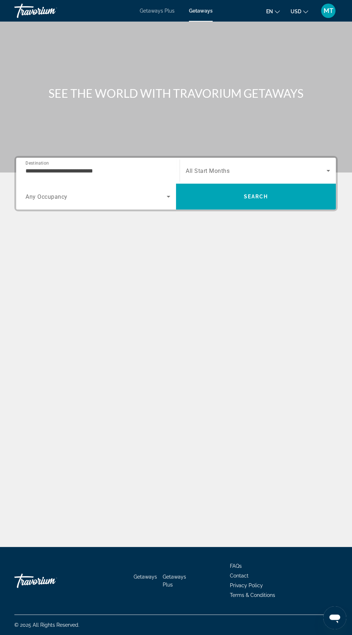
click at [121, 142] on input "**********" at bounding box center [98, 171] width 145 height 9
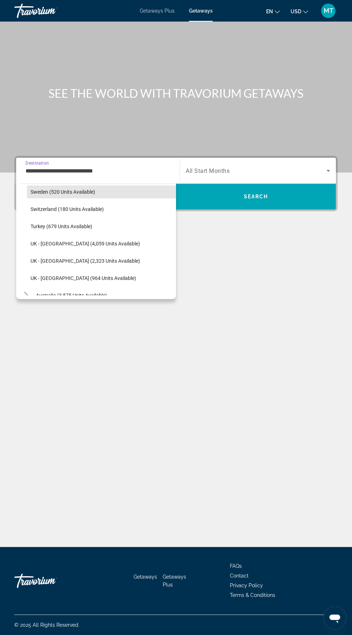
scroll to position [418, 0]
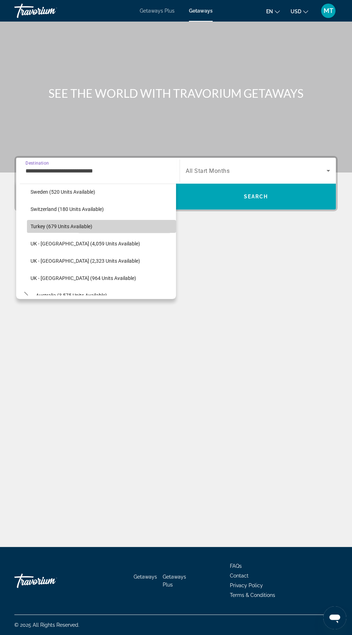
click at [82, 142] on span "Turkey (679 units available)" at bounding box center [62, 226] width 62 height 6
type input "**********"
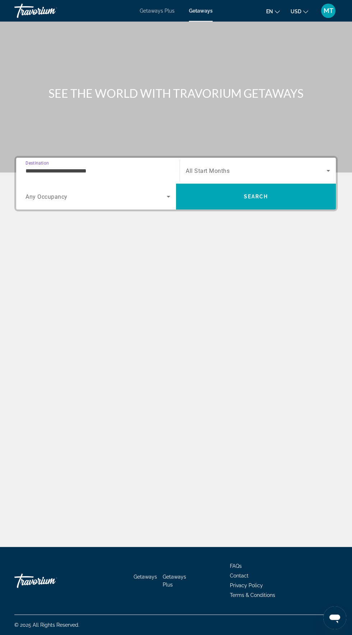
scroll to position [51, 0]
click at [129, 142] on span "Search widget" at bounding box center [96, 196] width 141 height 9
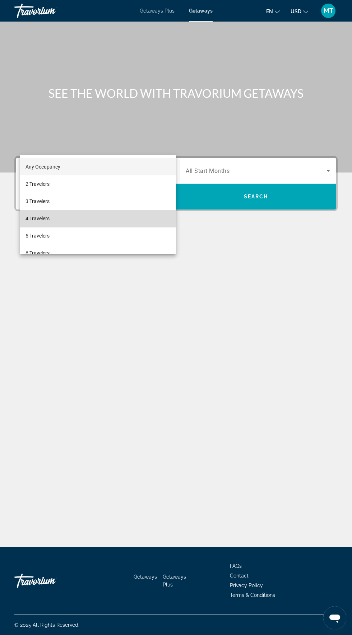
click at [56, 142] on mat-option "4 Travelers" at bounding box center [98, 218] width 156 height 17
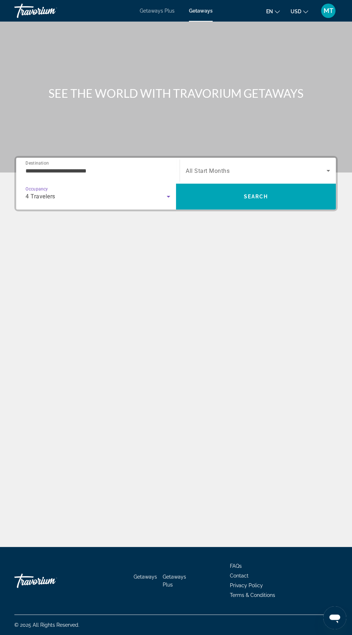
click at [251, 142] on span "Search widget" at bounding box center [256, 170] width 141 height 9
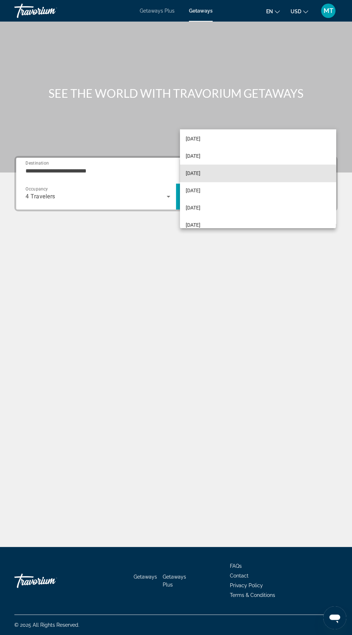
scroll to position [100, 0]
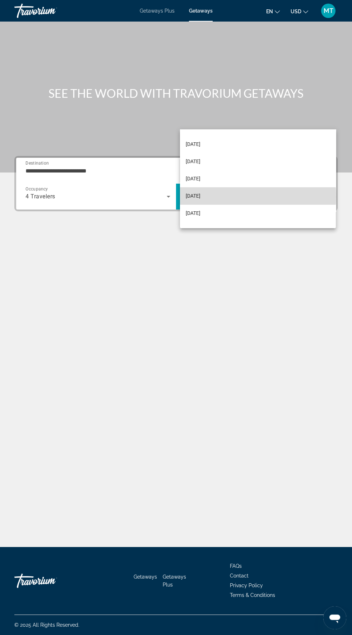
click at [215, 142] on mat-option "[DATE]" at bounding box center [258, 195] width 156 height 17
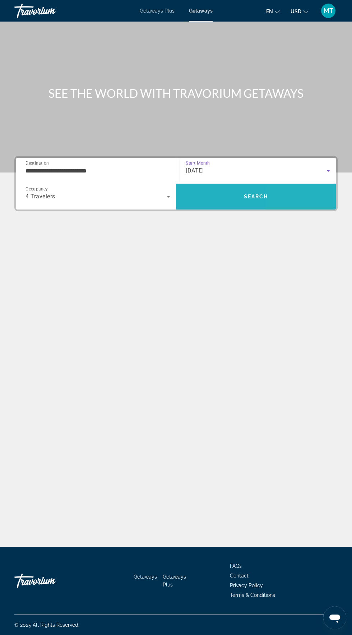
click at [282, 142] on span "Search" at bounding box center [256, 196] width 160 height 17
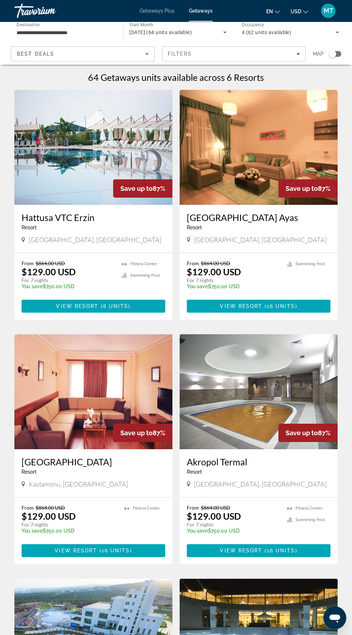
click at [335, 54] on div "Search widget" at bounding box center [332, 53] width 7 height 7
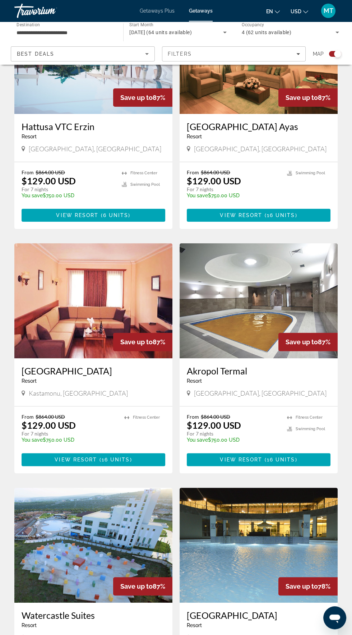
scroll to position [223, 0]
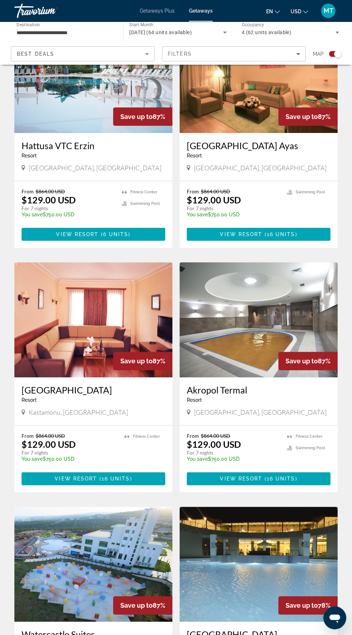
click at [297, 142] on h3 "Akropol Termal" at bounding box center [259, 389] width 144 height 11
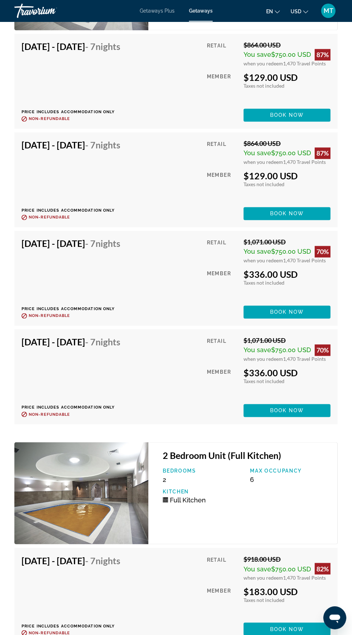
scroll to position [1620, 0]
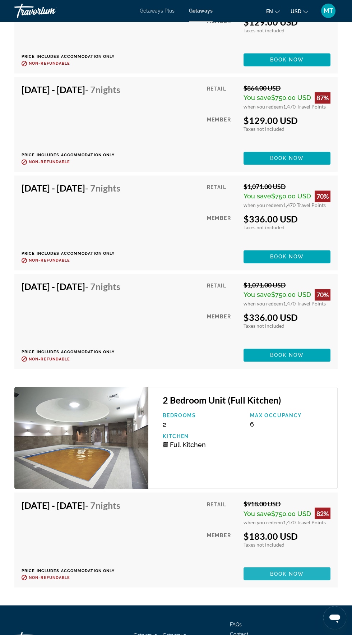
click at [286, 142] on span "Book now" at bounding box center [287, 573] width 34 height 6
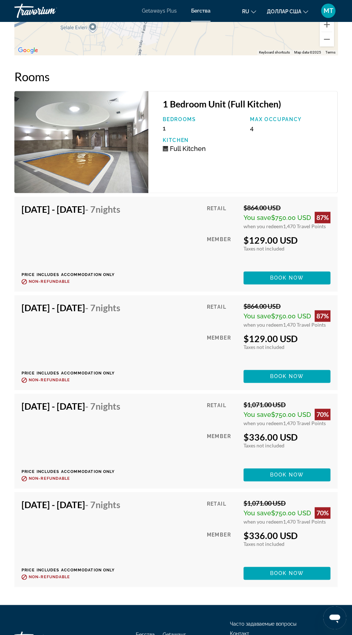
scroll to position [1338, 0]
